Goal: Find specific page/section: Find specific page/section

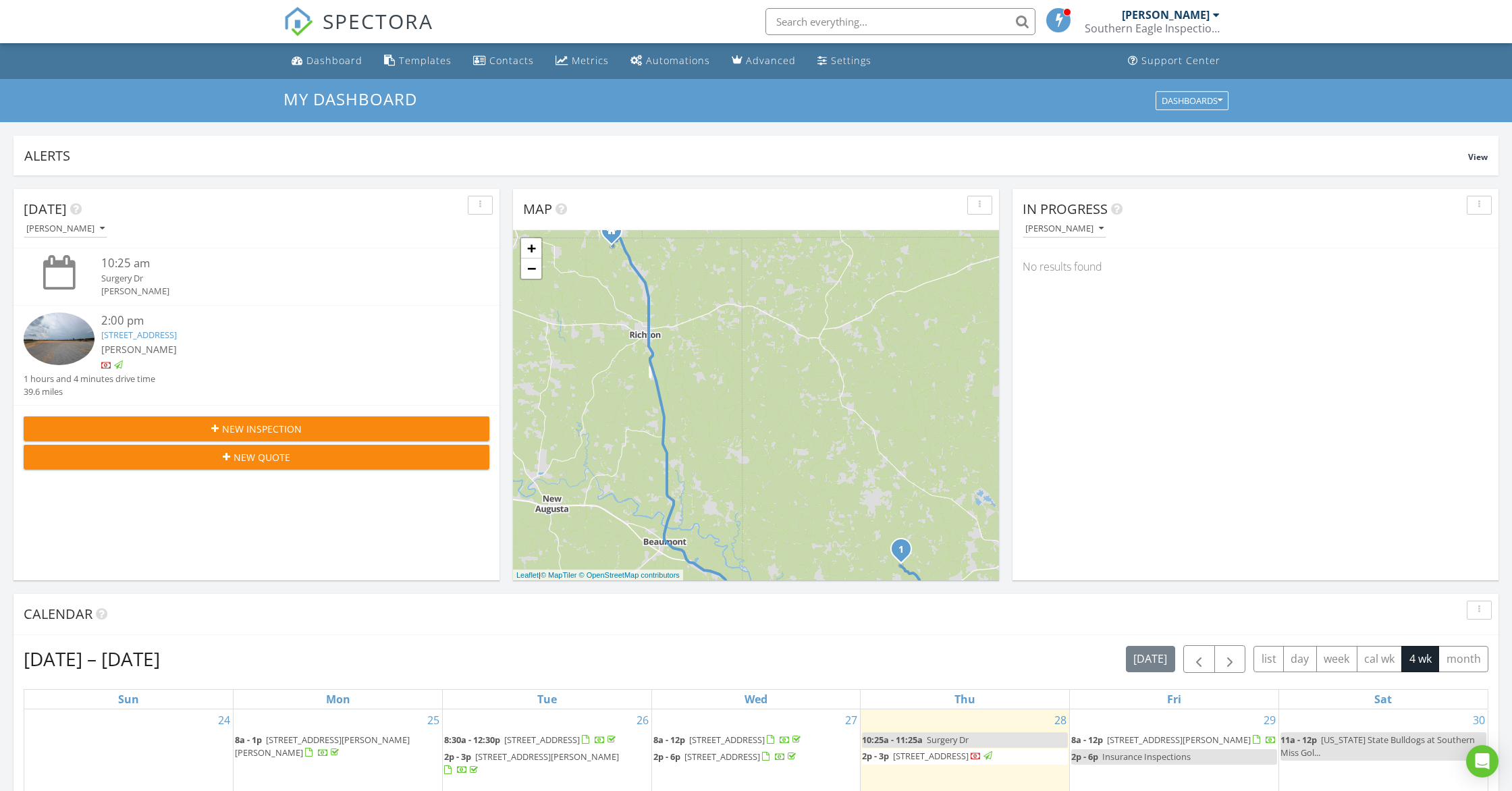
click at [895, 27] on input "text" at bounding box center [900, 21] width 270 height 27
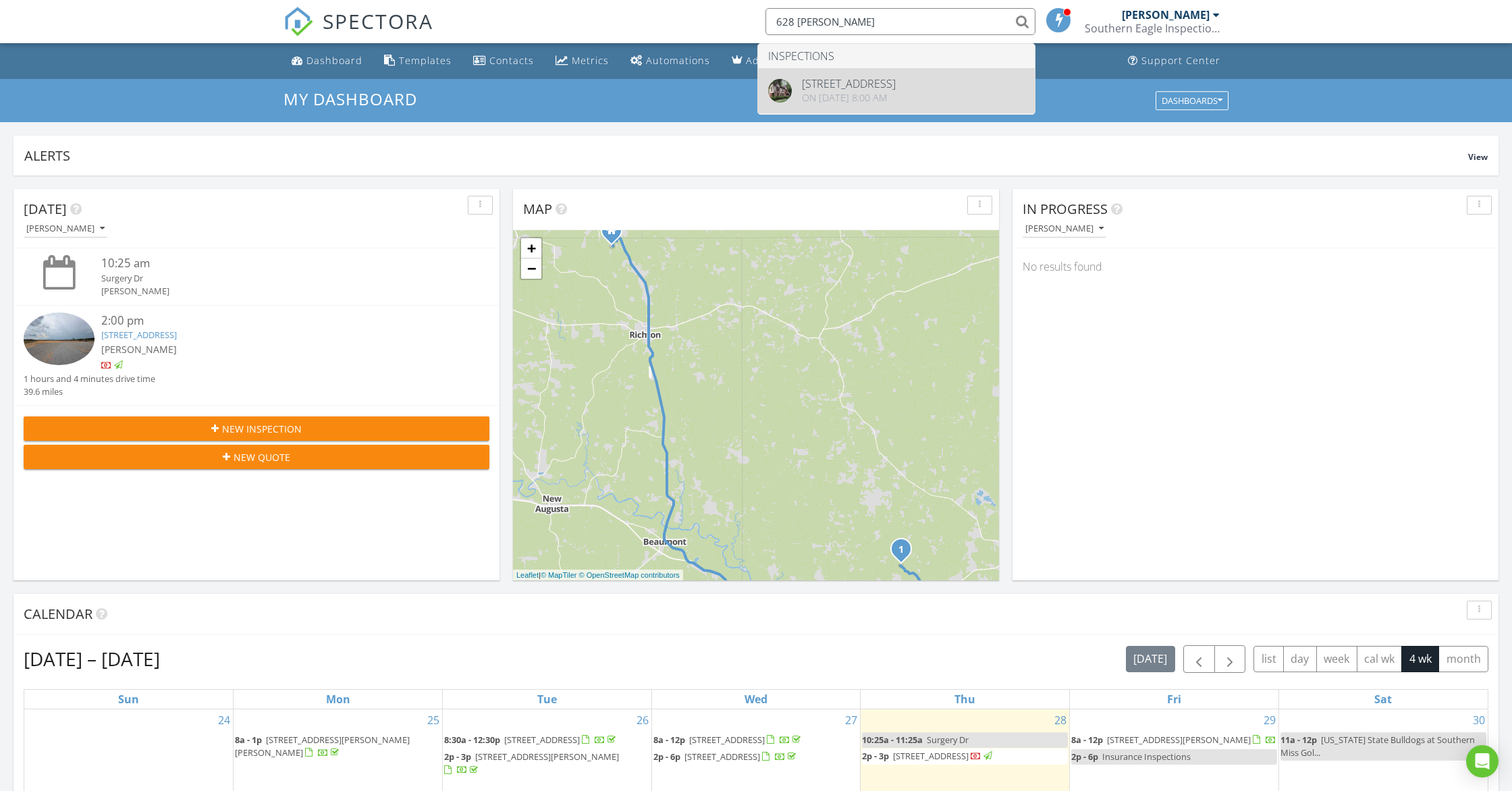
type input "628 cher"
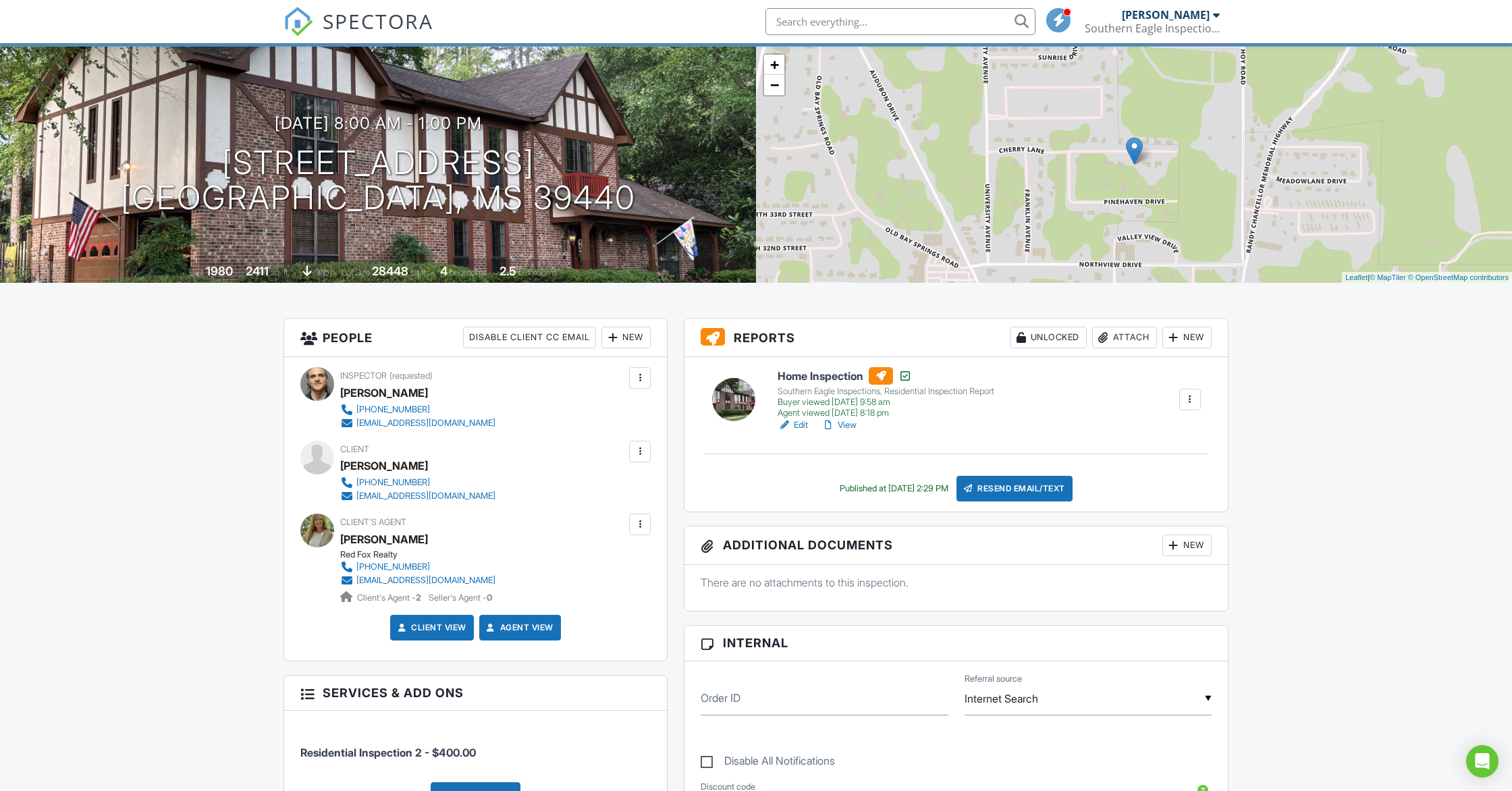
scroll to position [119, 0]
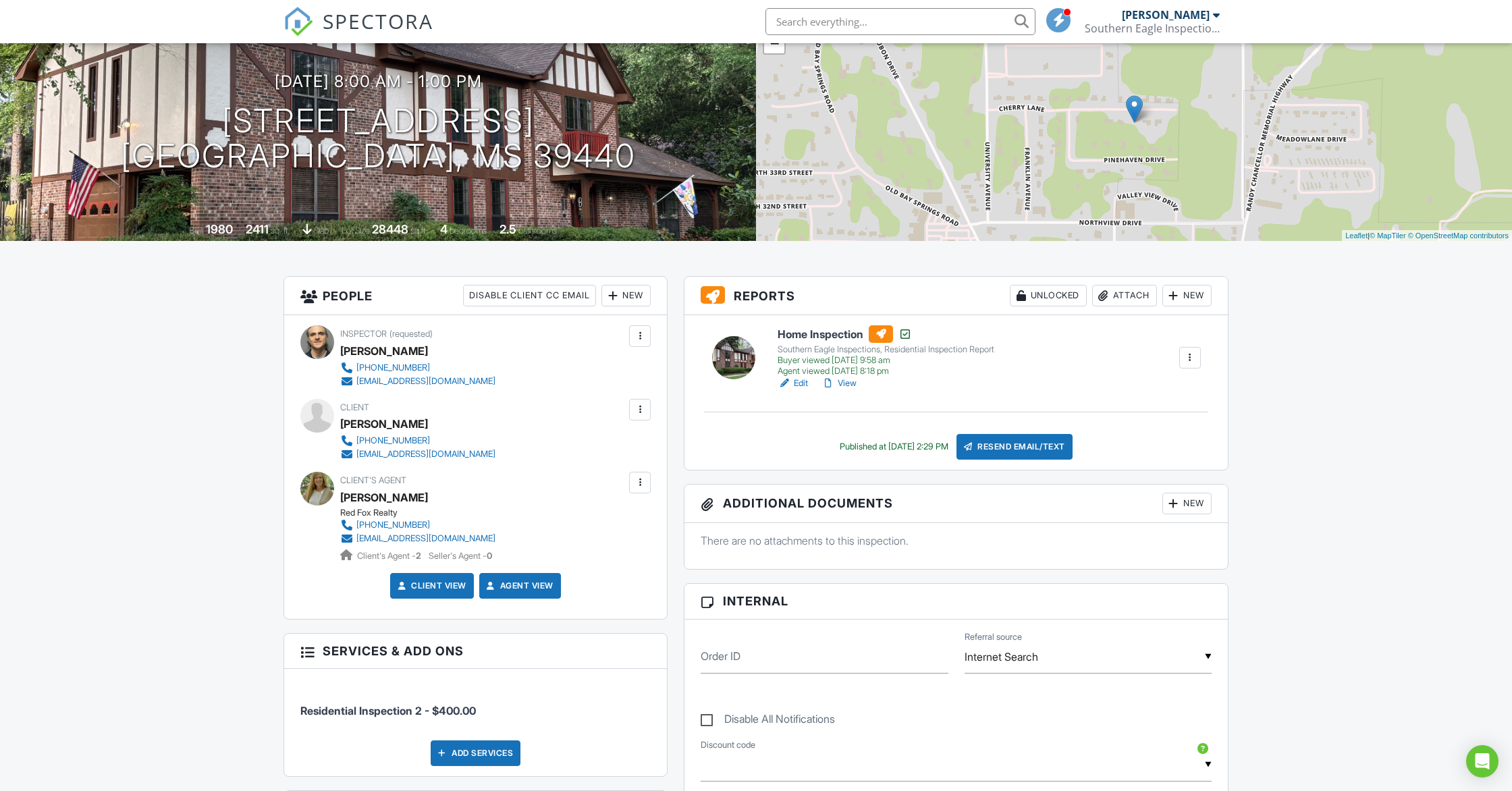
click at [847, 387] on link "View" at bounding box center [839, 383] width 35 height 13
